Goal: Task Accomplishment & Management: Use online tool/utility

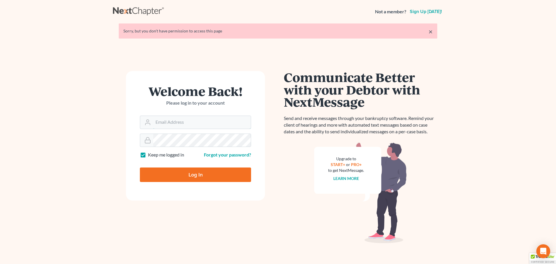
type input "steven@hollandlaw970.com"
click at [191, 177] on input "Log In" at bounding box center [195, 174] width 111 height 14
type input "Thinking..."
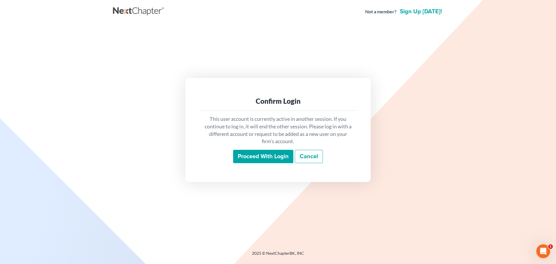
click at [274, 157] on input "Proceed with login" at bounding box center [263, 156] width 60 height 13
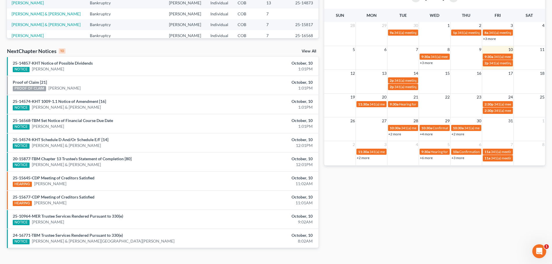
scroll to position [145, 0]
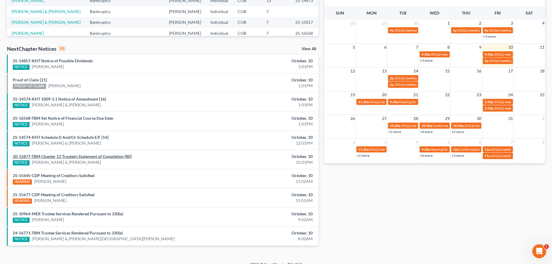
click at [107, 158] on link "20-15877-TBM Chapter 13 Trustee's Statement of Completion [80]" at bounding box center [72, 156] width 119 height 5
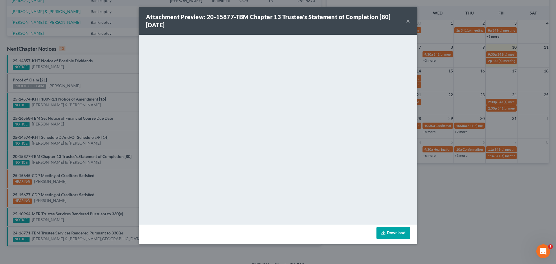
click at [408, 22] on button "×" at bounding box center [408, 20] width 4 height 7
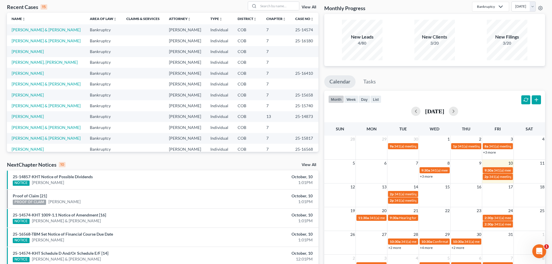
scroll to position [0, 0]
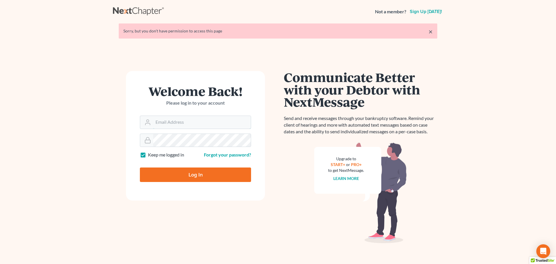
type input "steven@hollandlaw970.com"
click at [208, 176] on input "Log In" at bounding box center [195, 174] width 111 height 14
type input "Thinking..."
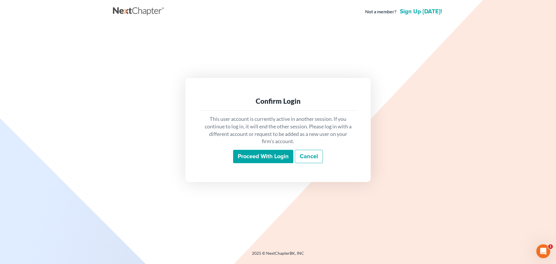
click at [253, 157] on input "Proceed with login" at bounding box center [263, 156] width 60 height 13
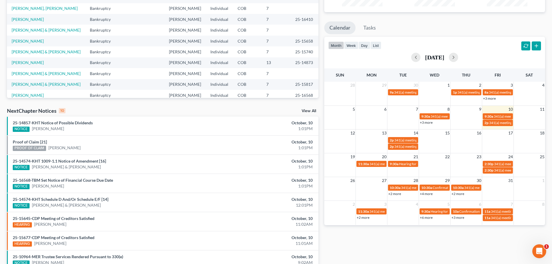
scroll to position [87, 0]
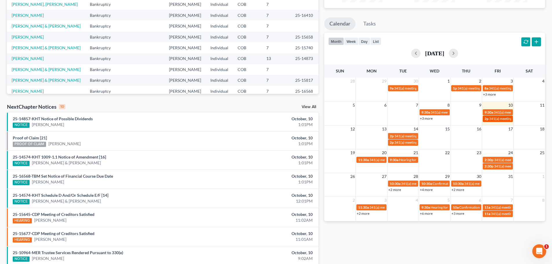
click at [494, 117] on span "341(a) meeting for [PERSON_NAME] & [PERSON_NAME]" at bounding box center [532, 118] width 87 height 4
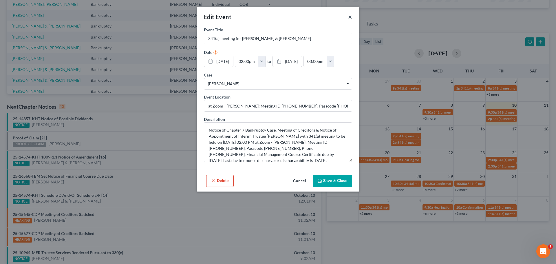
click at [349, 17] on button "×" at bounding box center [350, 16] width 4 height 7
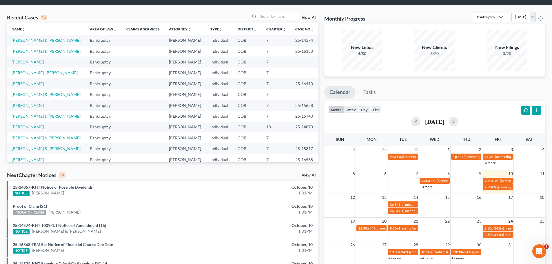
scroll to position [29, 0]
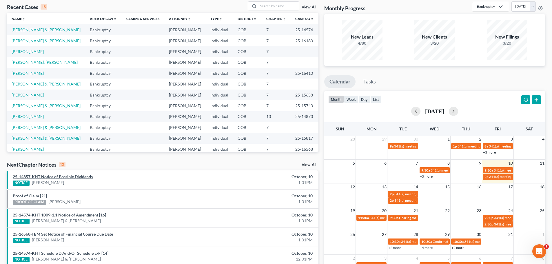
click at [50, 176] on link "25-14857-KHT Notice of Possible Dividends" at bounding box center [53, 176] width 80 height 5
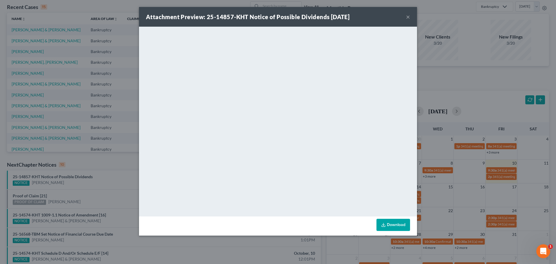
click at [409, 16] on button "×" at bounding box center [408, 16] width 4 height 7
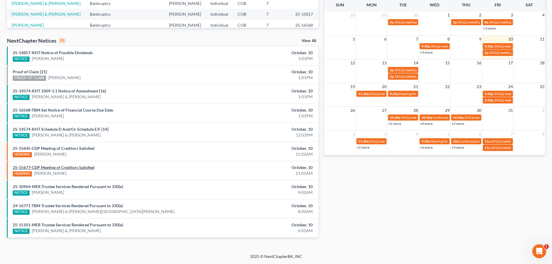
scroll to position [124, 0]
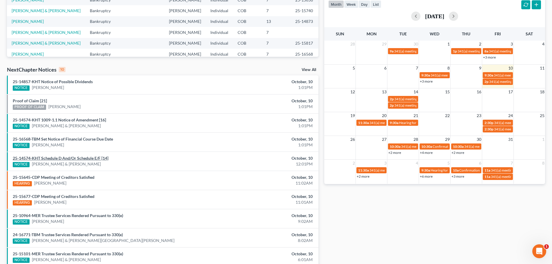
click at [58, 159] on link "25-14574-KHT Schedule D And/Or Schedule E/F [14]" at bounding box center [61, 158] width 96 height 5
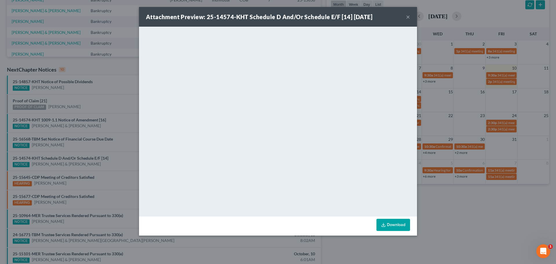
click at [408, 18] on button "×" at bounding box center [408, 16] width 4 height 7
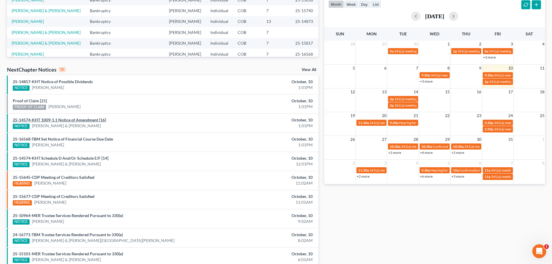
click at [81, 121] on link "25-14574-KHT 1009-1.1 Notice of Amendment [16]" at bounding box center [59, 119] width 93 height 5
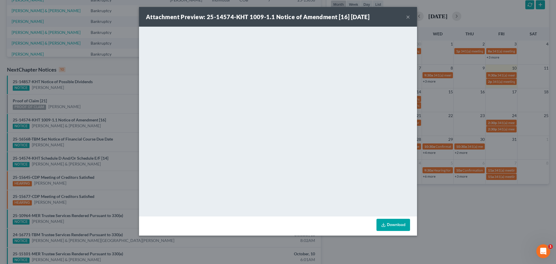
click at [408, 17] on button "×" at bounding box center [408, 16] width 4 height 7
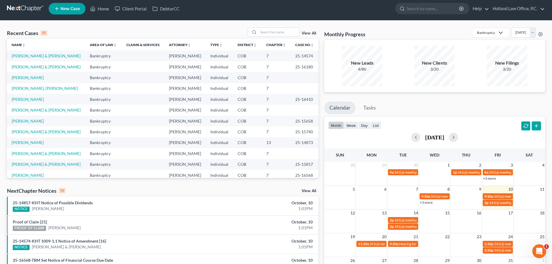
scroll to position [0, 0]
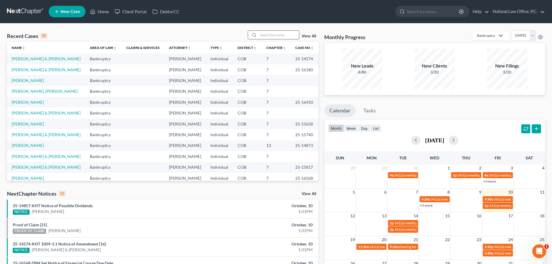
click at [265, 33] on input "search" at bounding box center [278, 35] width 41 height 8
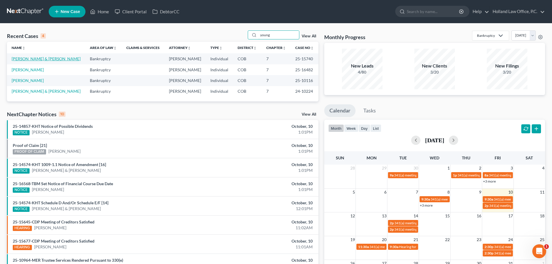
type input "young"
click at [31, 58] on link "[PERSON_NAME] & [PERSON_NAME]" at bounding box center [46, 58] width 69 height 5
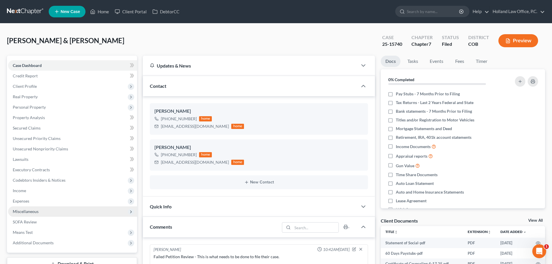
scroll to position [87, 0]
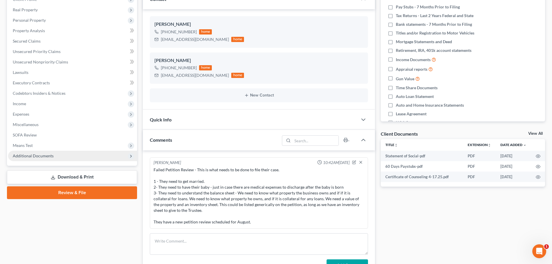
click at [30, 156] on span "Additional Documents" at bounding box center [33, 155] width 41 height 5
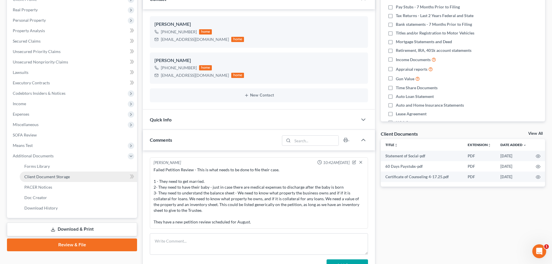
scroll to position [116, 0]
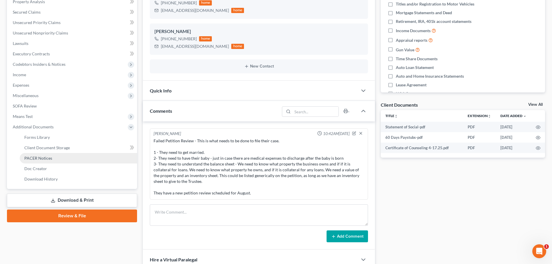
click at [29, 157] on span "PACER Notices" at bounding box center [38, 158] width 28 height 5
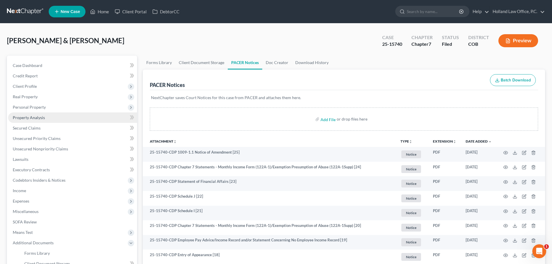
click at [23, 119] on span "Property Analysis" at bounding box center [29, 117] width 32 height 5
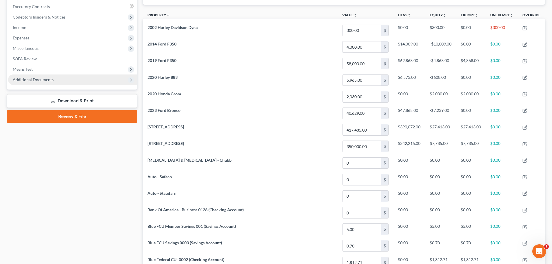
scroll to position [174, 0]
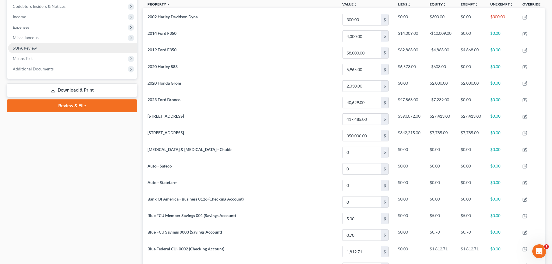
click at [26, 50] on span "SOFA Review" at bounding box center [25, 47] width 24 height 5
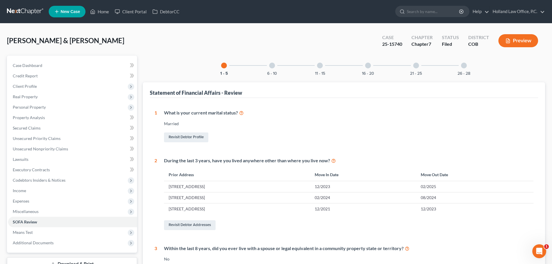
click at [272, 65] on div at bounding box center [272, 66] width 6 height 6
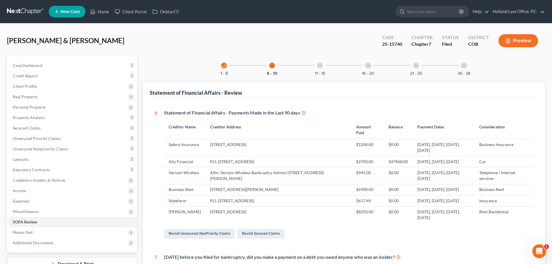
click at [320, 67] on div at bounding box center [320, 66] width 6 height 6
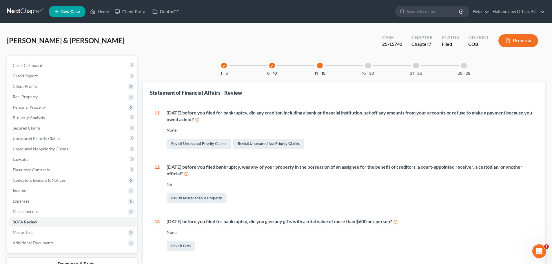
click at [368, 64] on div at bounding box center [368, 66] width 6 height 6
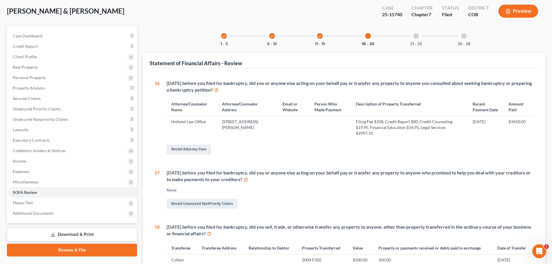
scroll to position [29, 0]
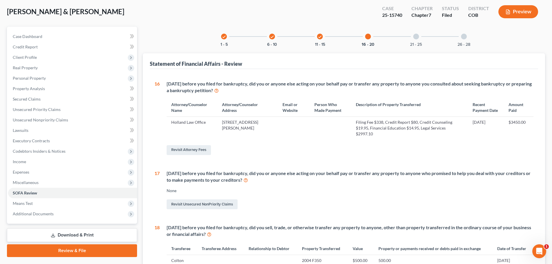
click at [417, 37] on div at bounding box center [416, 37] width 6 height 6
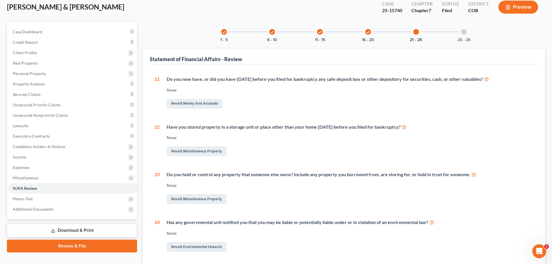
scroll to position [0, 0]
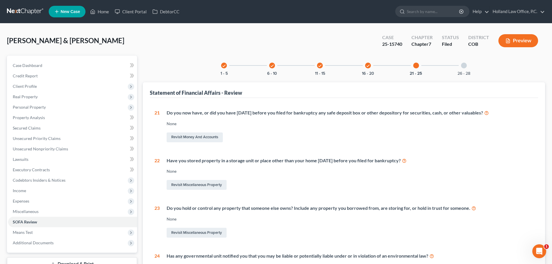
click at [464, 66] on div at bounding box center [464, 66] width 6 height 6
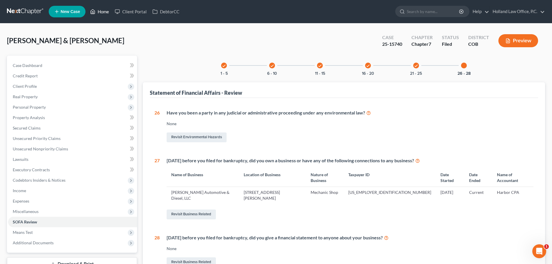
click at [103, 13] on link "Home" at bounding box center [99, 11] width 25 height 10
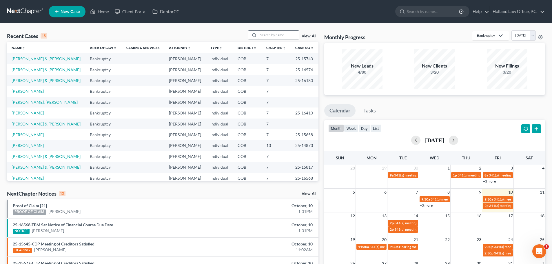
click at [263, 38] on input "search" at bounding box center [278, 35] width 41 height 8
type input "pitt"
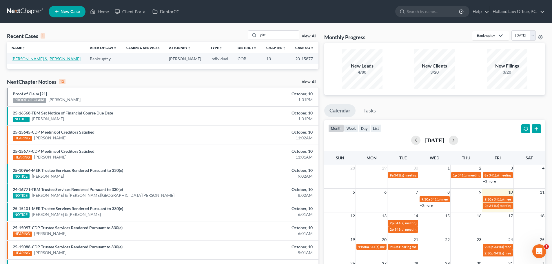
click at [41, 58] on link "[PERSON_NAME] & [PERSON_NAME]" at bounding box center [46, 58] width 69 height 5
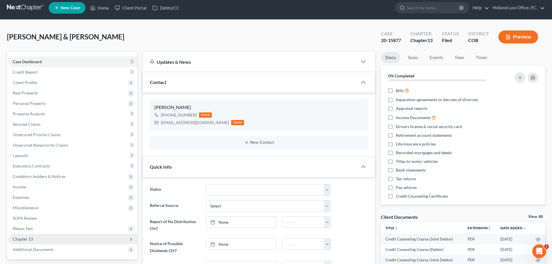
scroll to position [145, 0]
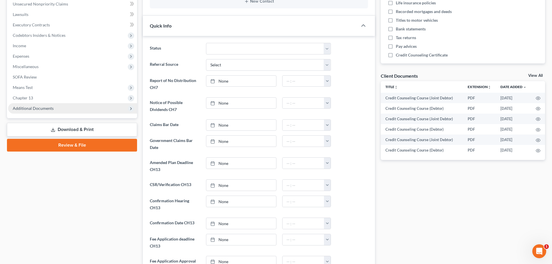
click at [38, 109] on span "Additional Documents" at bounding box center [33, 108] width 41 height 5
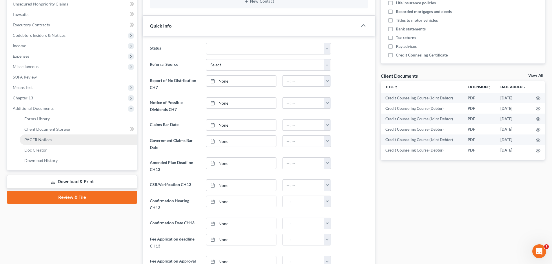
click at [35, 138] on span "PACER Notices" at bounding box center [38, 139] width 28 height 5
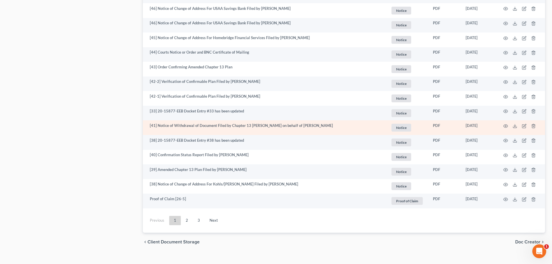
scroll to position [1004, 0]
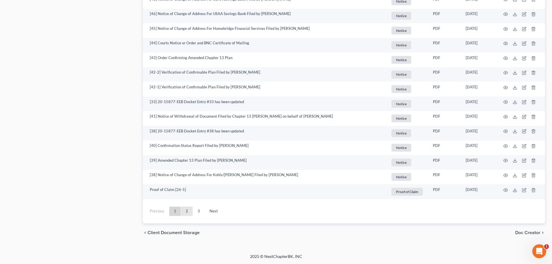
click at [186, 212] on link "2" at bounding box center [187, 211] width 12 height 9
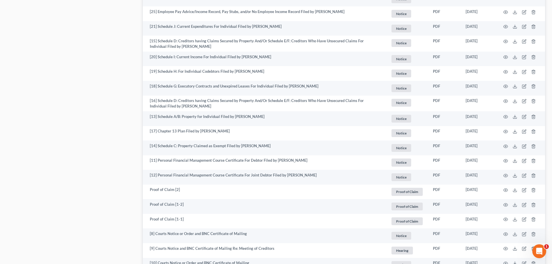
scroll to position [917, 0]
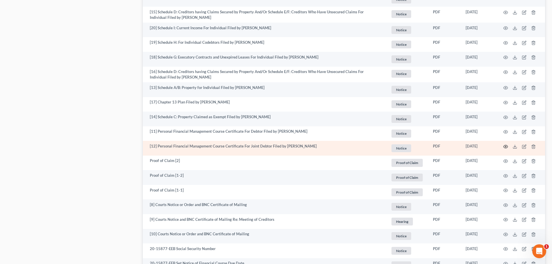
click at [506, 146] on icon "button" at bounding box center [505, 146] width 5 height 5
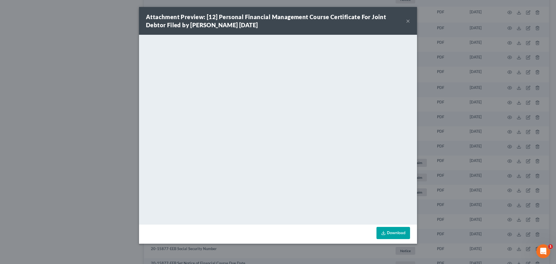
click at [408, 20] on button "×" at bounding box center [408, 20] width 4 height 7
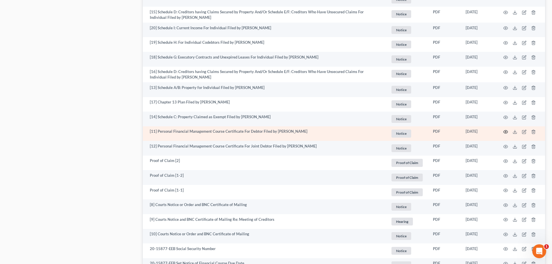
click at [505, 131] on icon "button" at bounding box center [505, 131] width 5 height 5
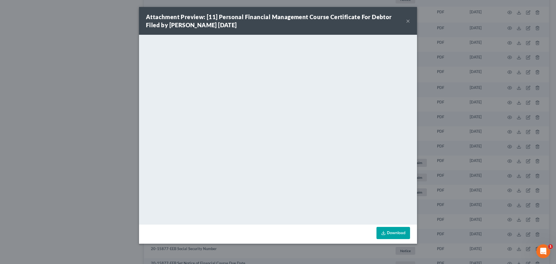
click at [407, 20] on button "×" at bounding box center [408, 20] width 4 height 7
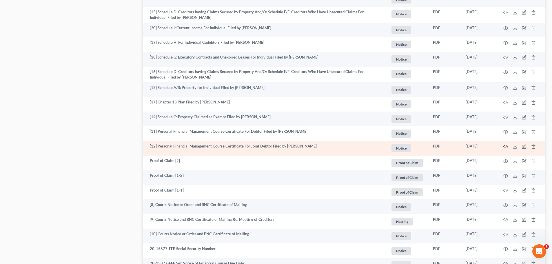
click at [507, 147] on icon "button" at bounding box center [505, 146] width 5 height 5
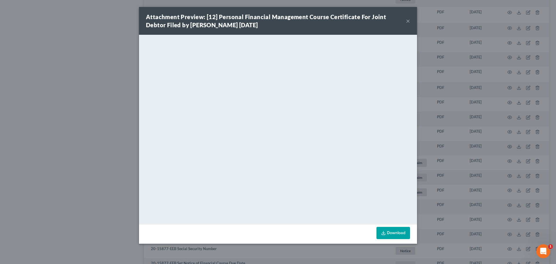
click at [409, 21] on button "×" at bounding box center [408, 20] width 4 height 7
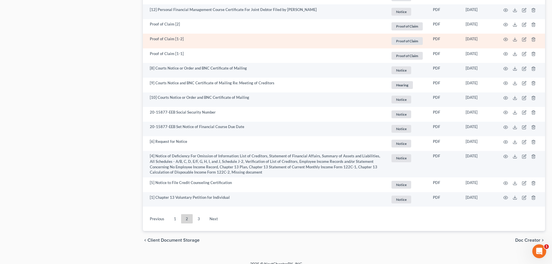
scroll to position [1061, 0]
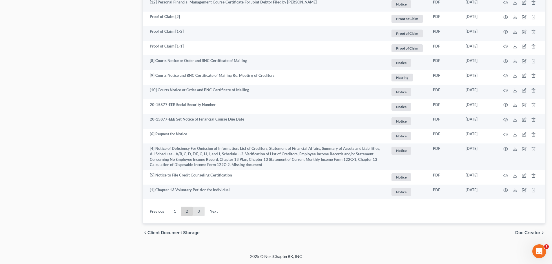
click at [200, 212] on link "3" at bounding box center [199, 211] width 12 height 9
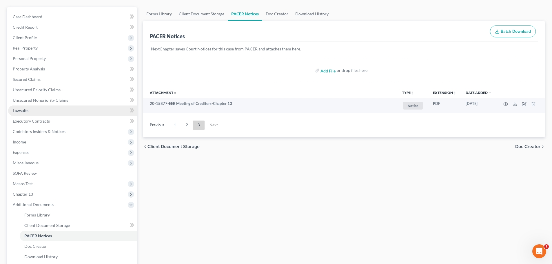
scroll to position [0, 0]
